Goal: Information Seeking & Learning: Learn about a topic

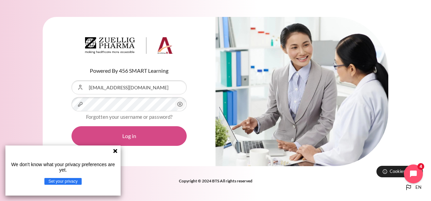
drag, startPoint x: 141, startPoint y: 135, endPoint x: 133, endPoint y: 138, distance: 8.6
click at [141, 135] on button "Log in" at bounding box center [129, 136] width 115 height 20
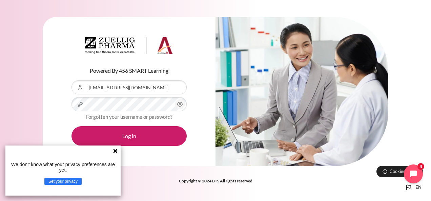
click at [116, 151] on icon at bounding box center [115, 151] width 4 height 4
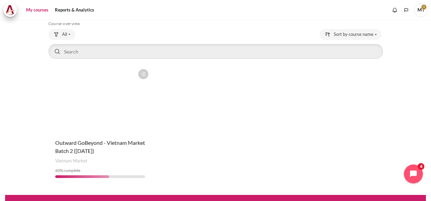
scroll to position [46, 0]
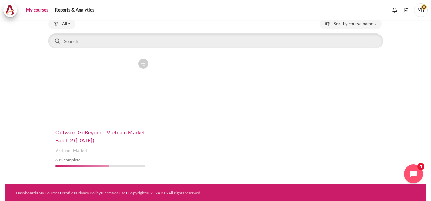
click at [99, 140] on span "Outward GoBeyond - Vietnam Market Batch 2 ([DATE])" at bounding box center [100, 136] width 90 height 15
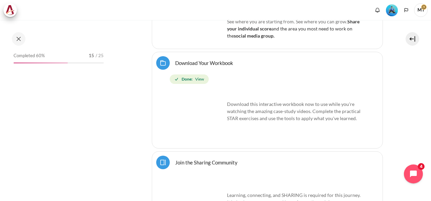
scroll to position [426, 0]
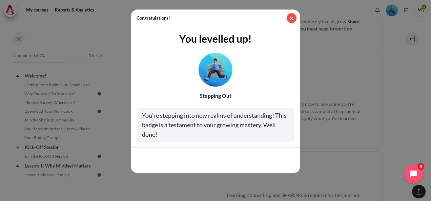
click at [292, 19] on button "Close" at bounding box center [292, 18] width 10 height 10
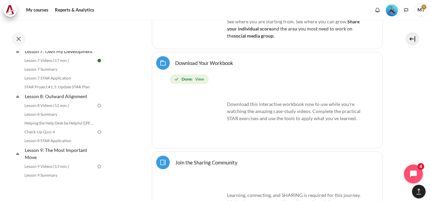
scroll to position [495, 0]
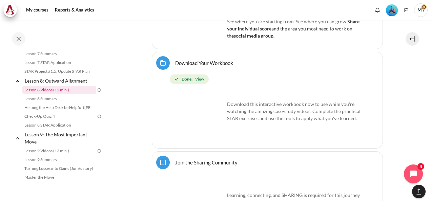
click at [63, 94] on link "Lesson 8 Videos (12 min.)" at bounding box center [59, 90] width 74 height 8
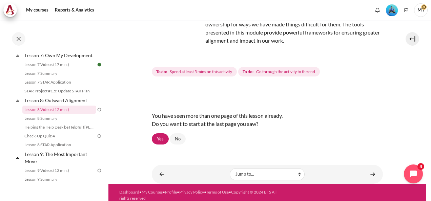
scroll to position [71, 0]
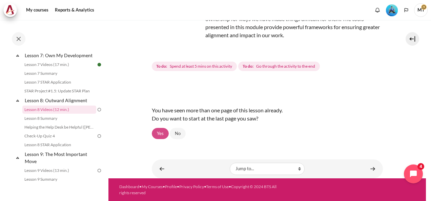
click at [159, 133] on link "Yes" at bounding box center [160, 134] width 17 height 12
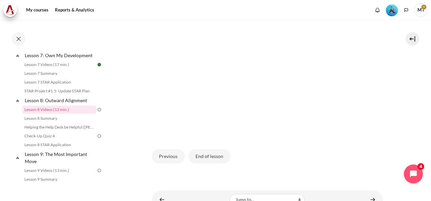
scroll to position [225, 0]
click at [217, 153] on button "End of lesson" at bounding box center [209, 158] width 42 height 14
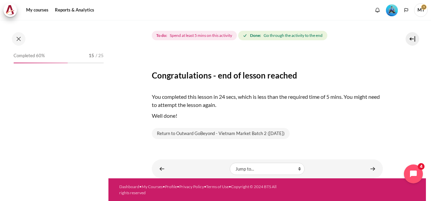
scroll to position [475, 0]
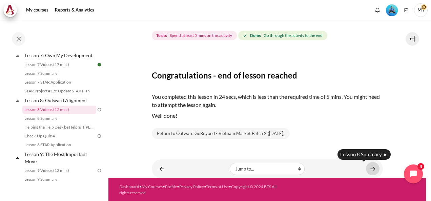
click at [370, 169] on link "Content" at bounding box center [373, 168] width 14 height 13
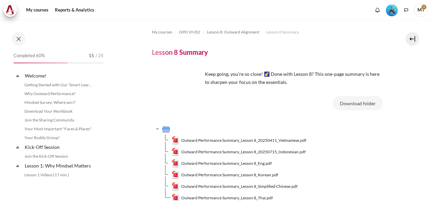
scroll to position [70, 0]
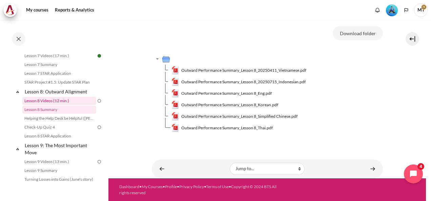
click at [63, 105] on link "Lesson 8 Videos (12 min.)" at bounding box center [59, 101] width 74 height 8
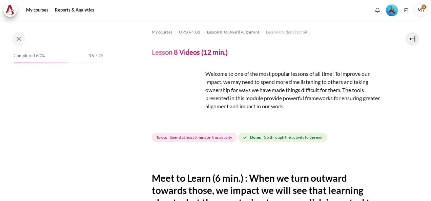
click at [193, 108] on img "Content" at bounding box center [177, 95] width 51 height 51
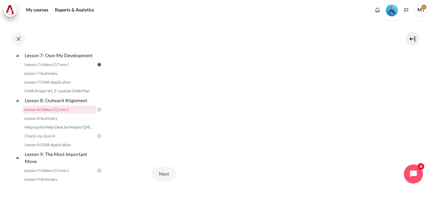
scroll to position [235, 0]
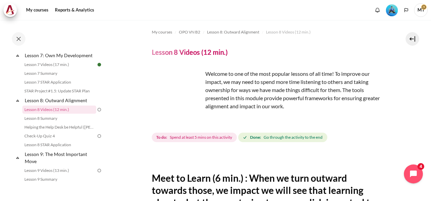
click at [422, 10] on span "MT" at bounding box center [421, 10] width 14 height 14
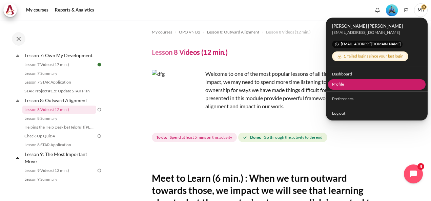
click at [349, 85] on link "Profile" at bounding box center [377, 84] width 98 height 11
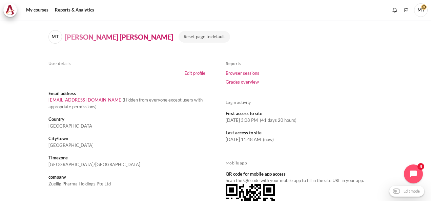
click at [419, 12] on span "MT" at bounding box center [421, 10] width 14 height 14
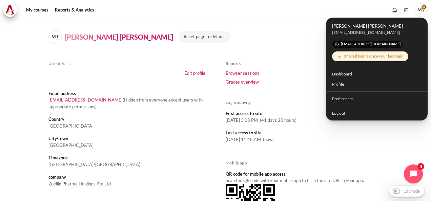
click at [169, 115] on li "Country [GEOGRAPHIC_DATA]" at bounding box center [126, 123] width 157 height 19
